Goal: Transaction & Acquisition: Purchase product/service

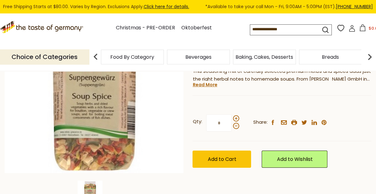
scroll to position [125, 0]
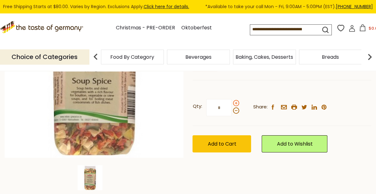
click at [237, 102] on span at bounding box center [236, 103] width 6 height 6
click at [232, 102] on input "*" at bounding box center [219, 107] width 26 height 17
click at [237, 102] on span at bounding box center [236, 103] width 6 height 6
click at [232, 102] on input "*" at bounding box center [219, 107] width 26 height 17
click at [237, 102] on span at bounding box center [236, 103] width 6 height 6
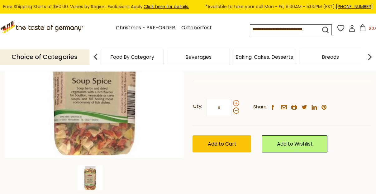
click at [232, 102] on input "*" at bounding box center [219, 107] width 26 height 17
click at [236, 110] on span at bounding box center [236, 110] width 6 height 6
click at [232, 110] on input "*" at bounding box center [219, 107] width 26 height 17
click at [236, 110] on span at bounding box center [236, 110] width 6 height 6
click at [232, 110] on input "*" at bounding box center [219, 107] width 26 height 17
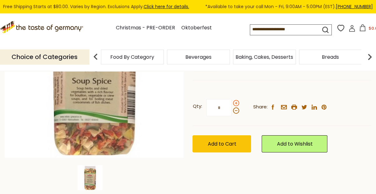
click at [235, 101] on span at bounding box center [236, 103] width 6 height 6
click at [232, 101] on input "*" at bounding box center [219, 107] width 26 height 17
type input "*"
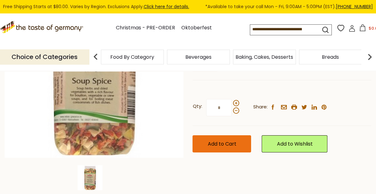
click at [224, 144] on span "Add to Cart" at bounding box center [222, 143] width 29 height 7
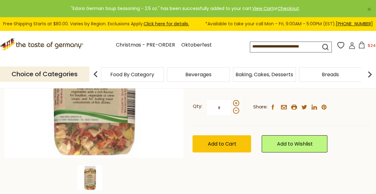
click at [352, 48] on icon at bounding box center [352, 45] width 7 height 7
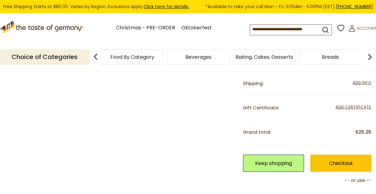
scroll to position [163, 0]
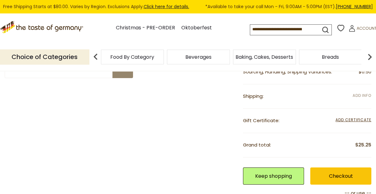
click at [357, 94] on span "Add Info" at bounding box center [362, 95] width 19 height 5
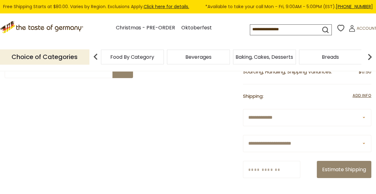
click at [284, 141] on select "**********" at bounding box center [307, 143] width 128 height 17
select select "**"
click at [243, 135] on select "**********" at bounding box center [307, 143] width 128 height 17
click at [273, 169] on input "Zip/Postcode" at bounding box center [271, 169] width 57 height 17
type input "*****"
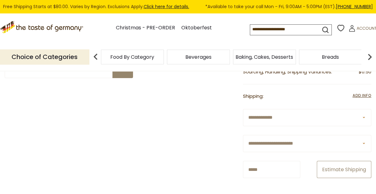
click at [326, 168] on button "Estimate Shipping" at bounding box center [344, 169] width 55 height 17
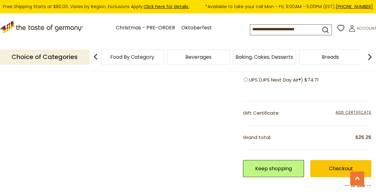
scroll to position [460, 0]
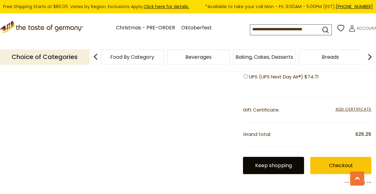
click at [275, 163] on link "Keep shopping" at bounding box center [273, 164] width 61 height 17
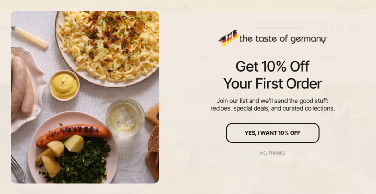
click at [271, 152] on div "No, thanks" at bounding box center [273, 152] width 25 height 4
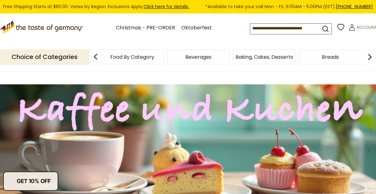
click at [369, 58] on img at bounding box center [370, 56] width 12 height 12
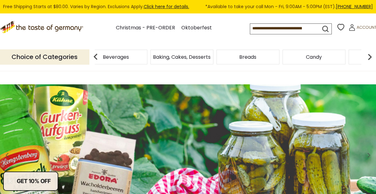
click at [370, 57] on img at bounding box center [370, 56] width 12 height 12
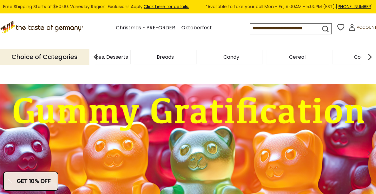
click at [370, 57] on img at bounding box center [370, 56] width 12 height 12
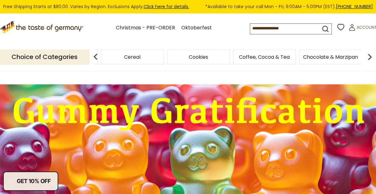
click at [370, 57] on img at bounding box center [370, 56] width 12 height 12
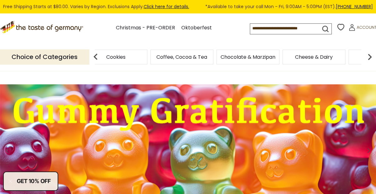
click at [370, 57] on img at bounding box center [370, 56] width 12 height 12
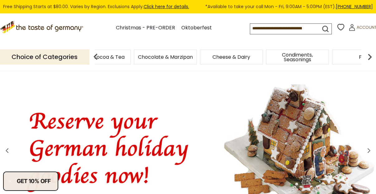
click at [370, 57] on img at bounding box center [370, 56] width 12 height 12
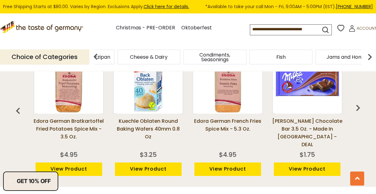
scroll to position [482, 0]
